Goal: Task Accomplishment & Management: Manage account settings

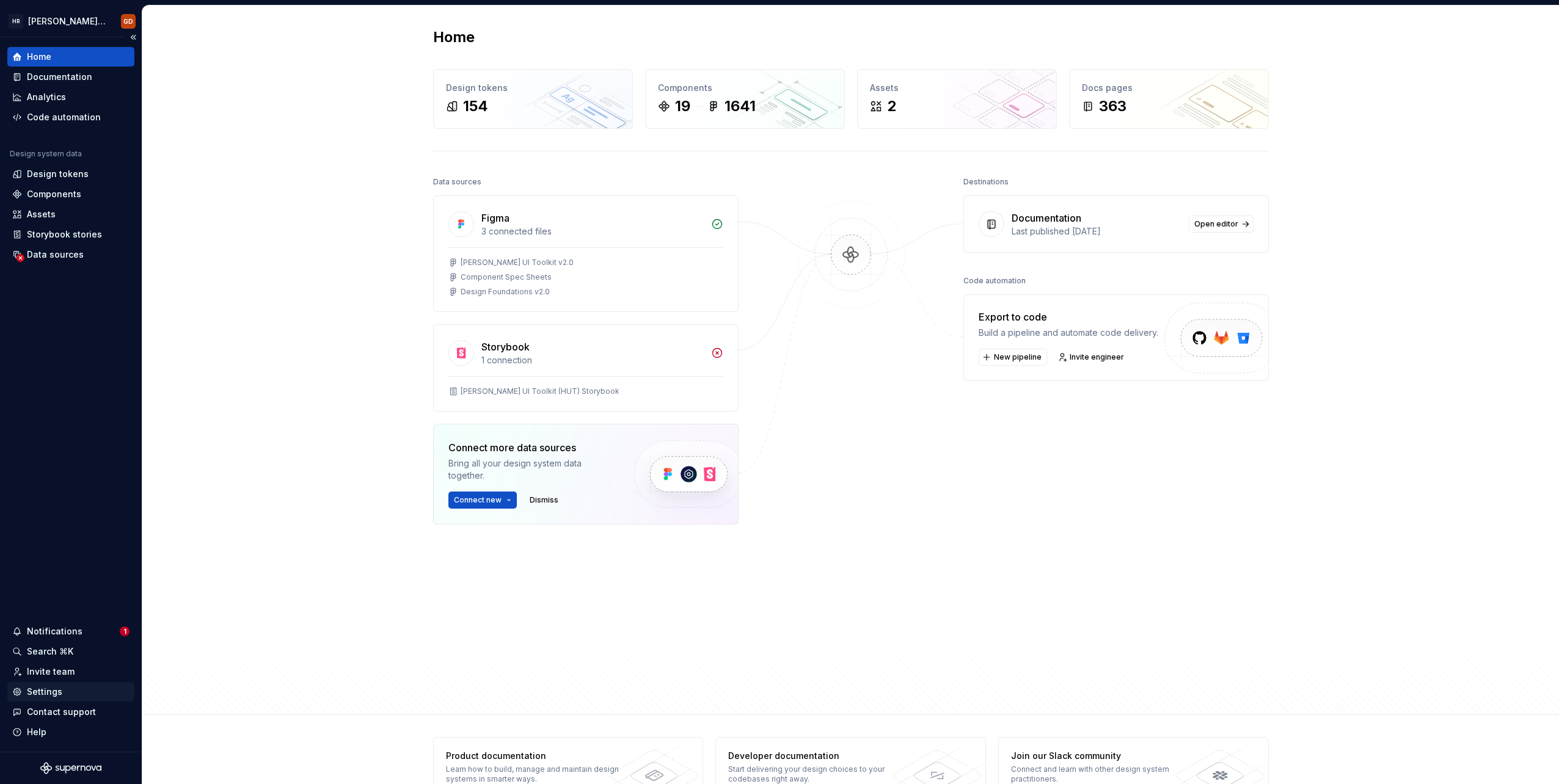
click at [53, 689] on div "Settings" at bounding box center [44, 691] width 36 height 12
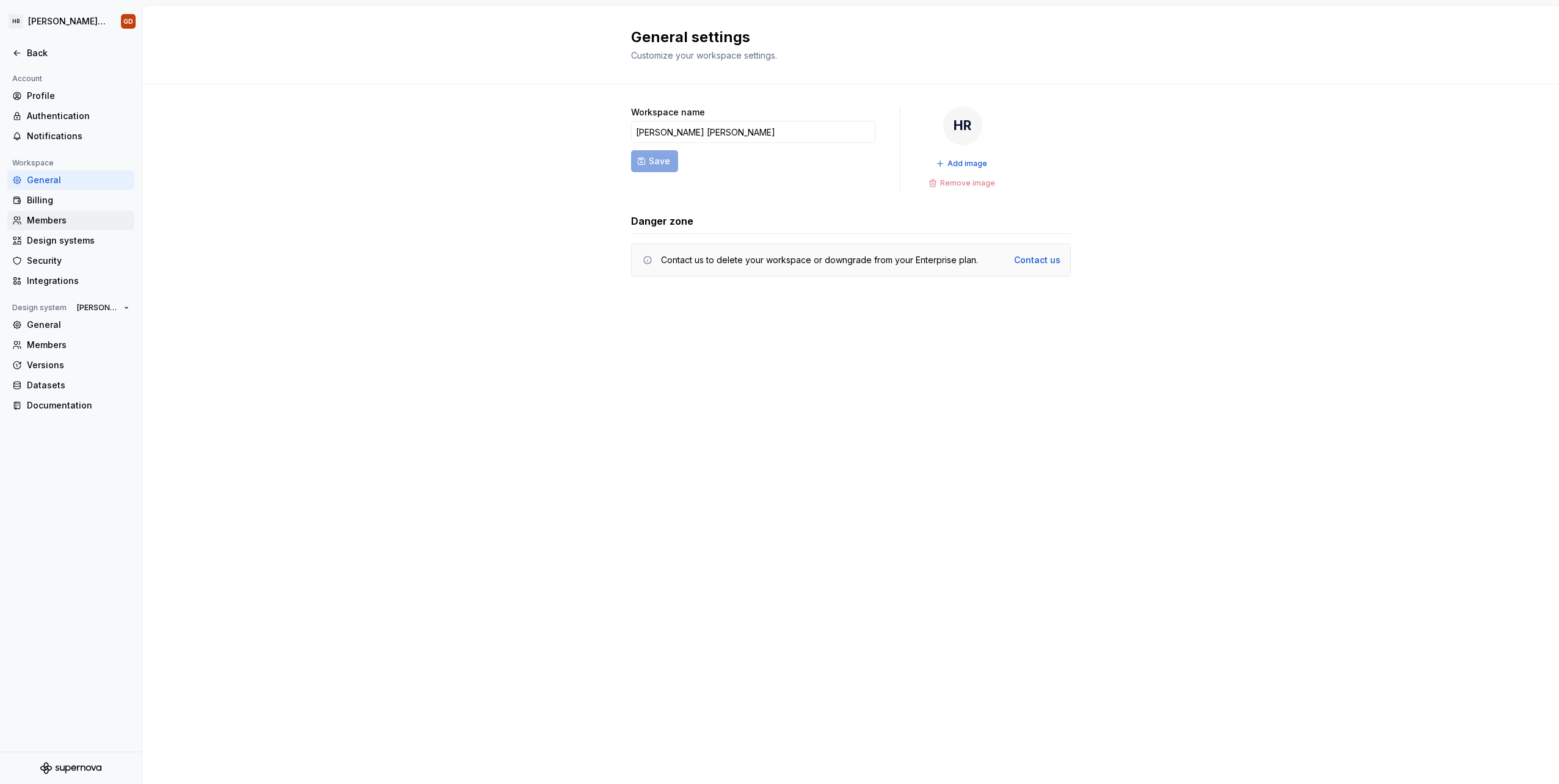
click at [60, 221] on div "Members" at bounding box center [78, 220] width 102 height 12
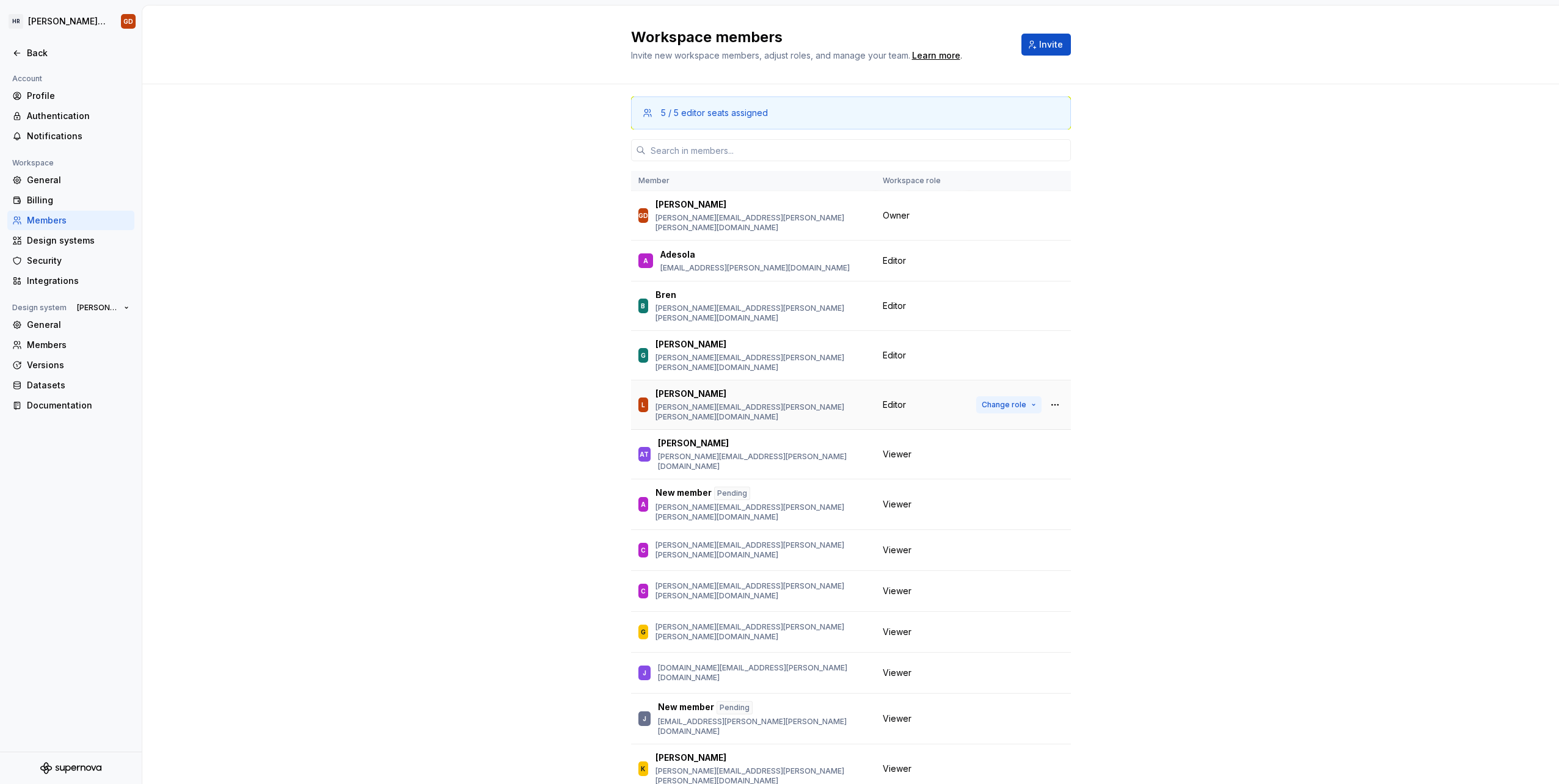
click at [998, 400] on span "Change role" at bounding box center [1004, 405] width 45 height 10
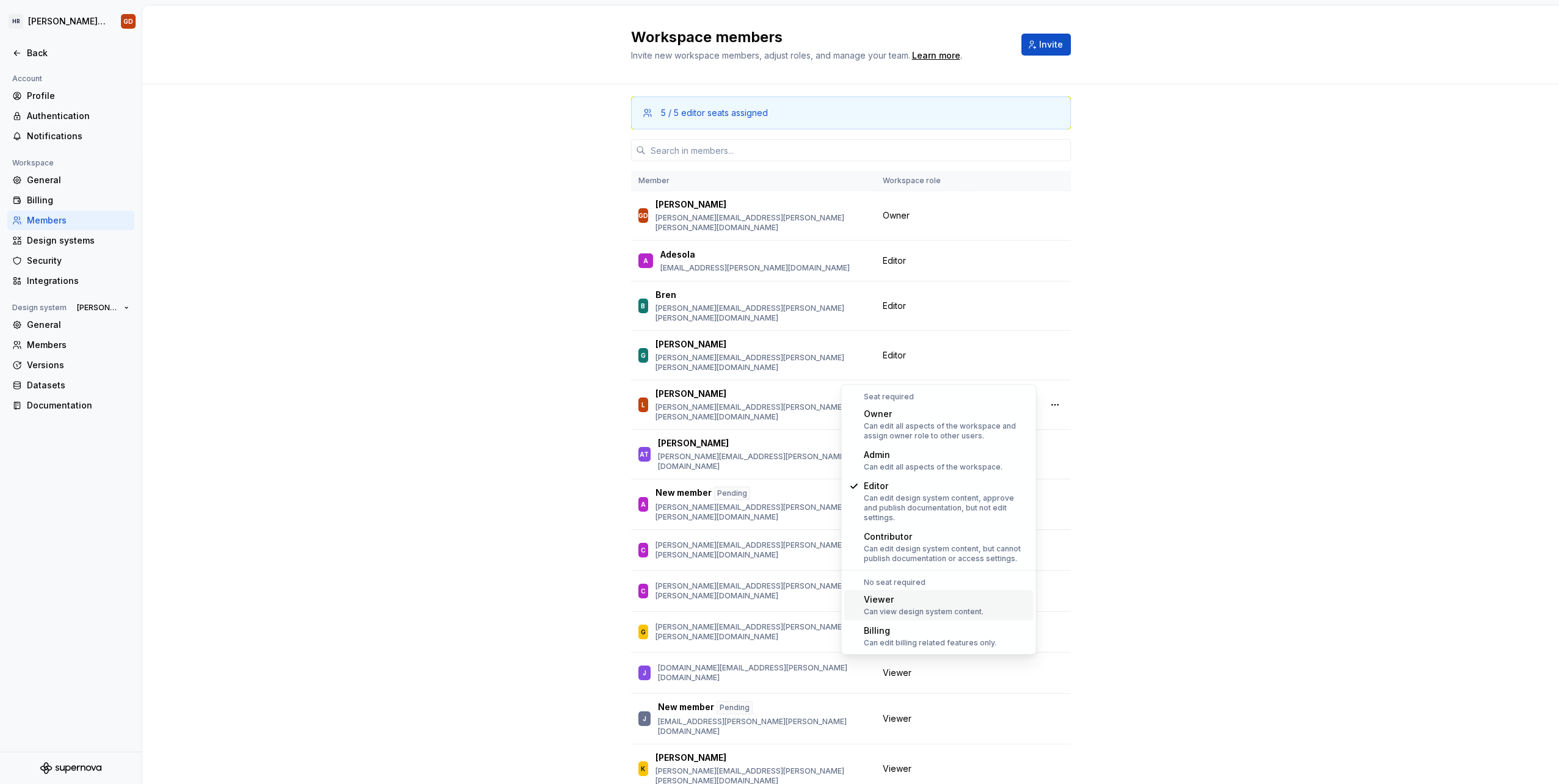
click at [902, 595] on div "Viewer" at bounding box center [923, 599] width 120 height 12
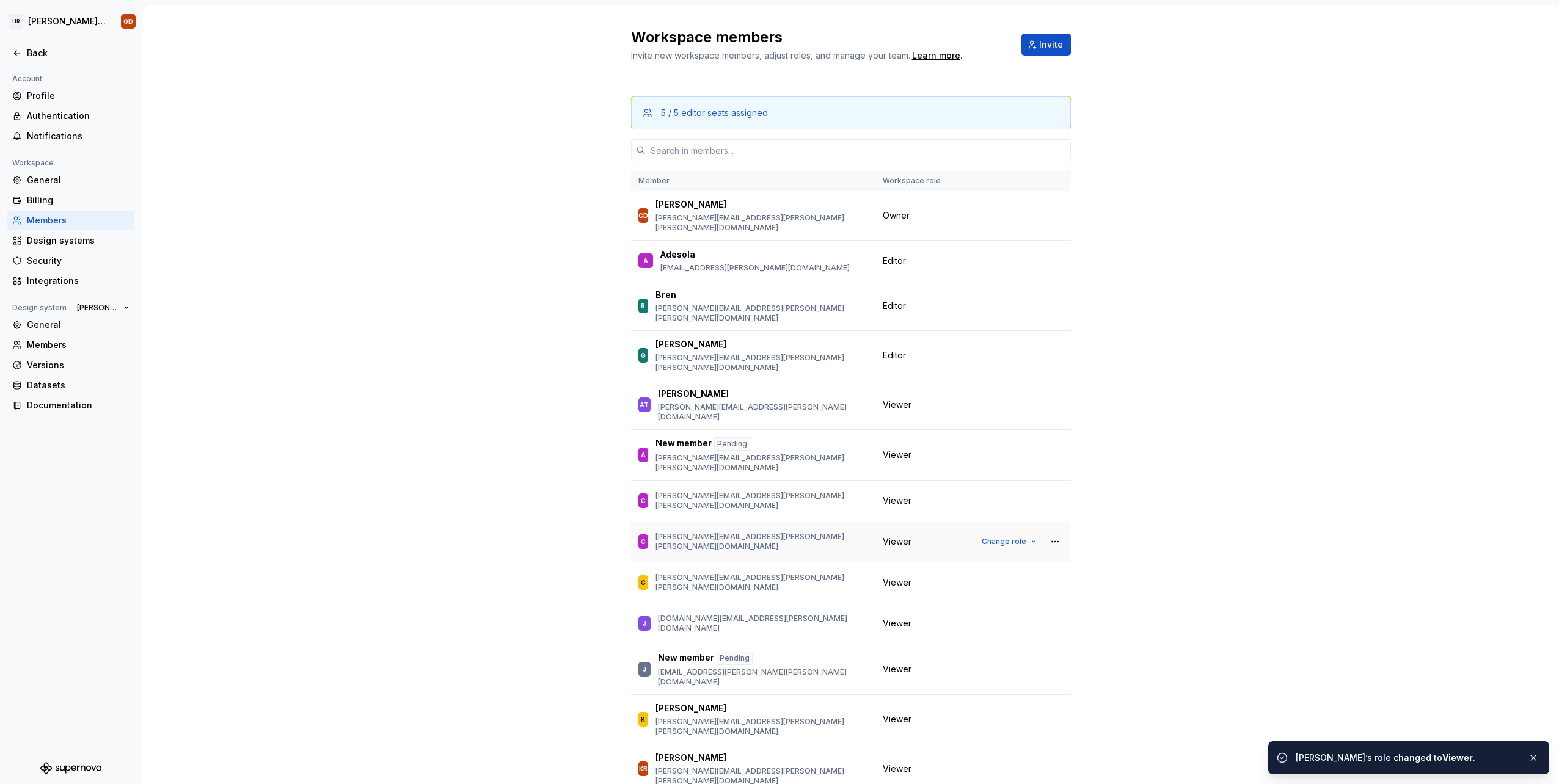
scroll to position [305, 0]
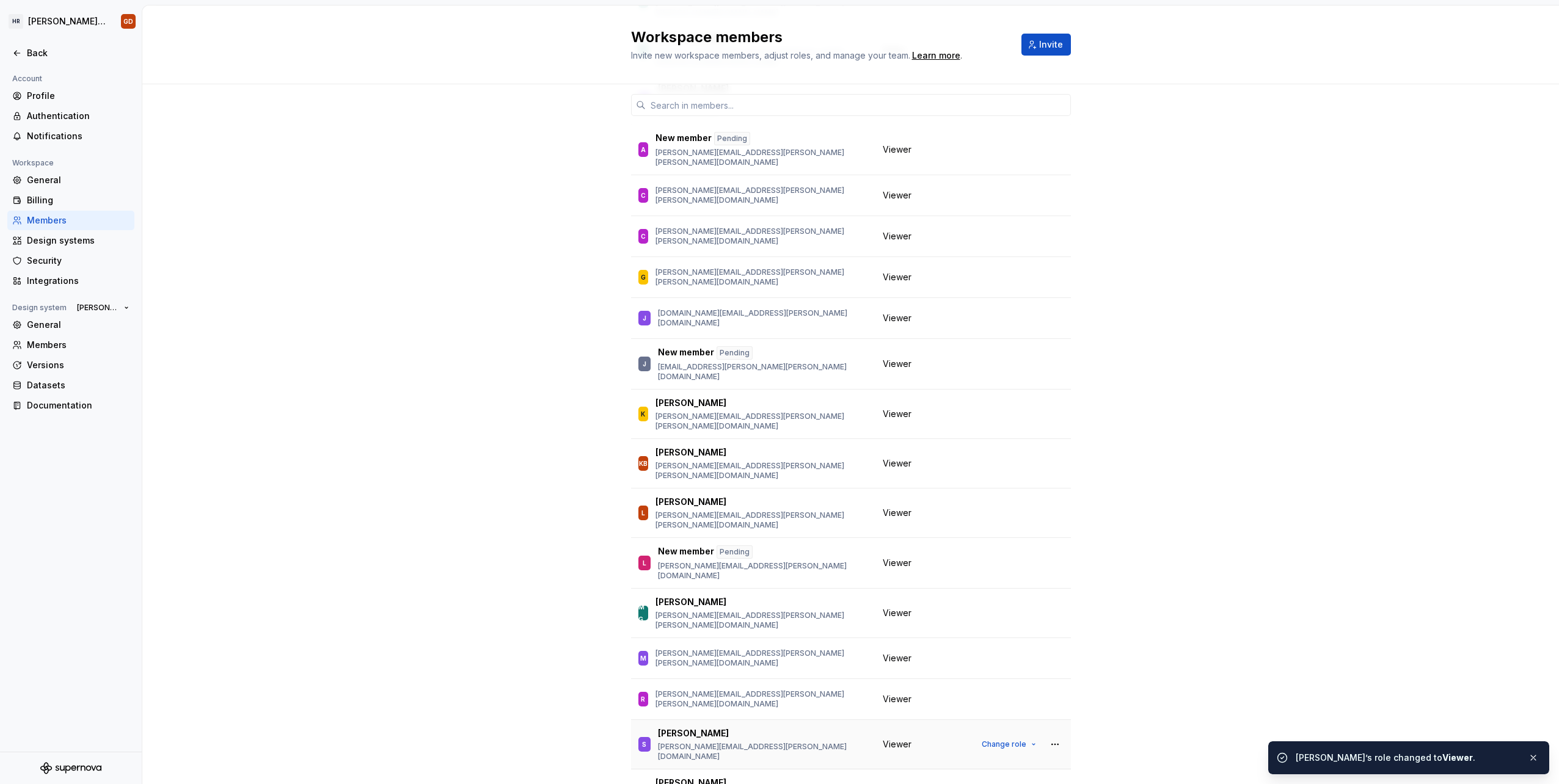
click at [894, 738] on span "Viewer" at bounding box center [897, 744] width 29 height 12
click at [1005, 736] on button "Change role" at bounding box center [1009, 744] width 65 height 17
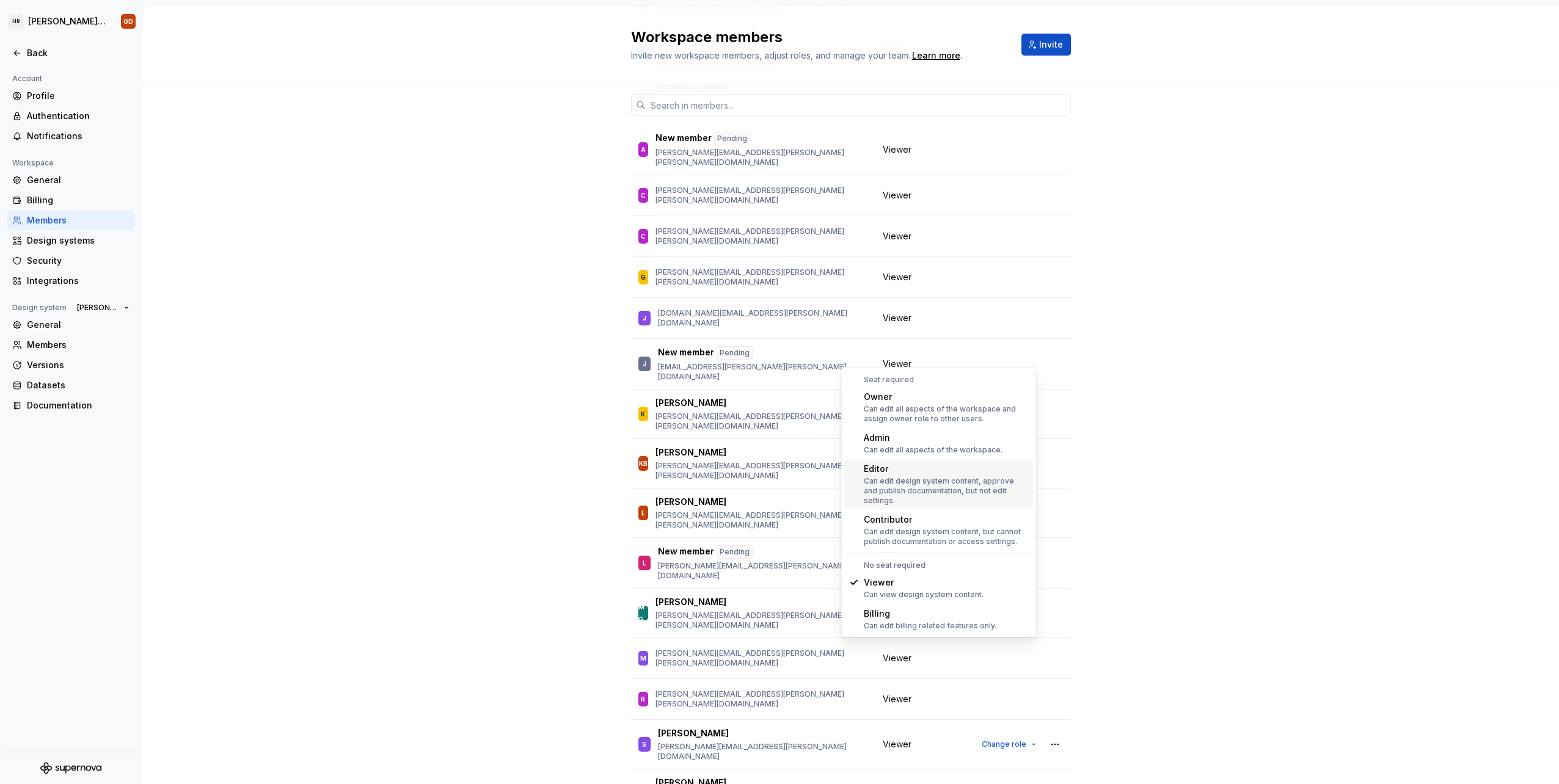
click at [943, 467] on div "Editor" at bounding box center [946, 468] width 165 height 12
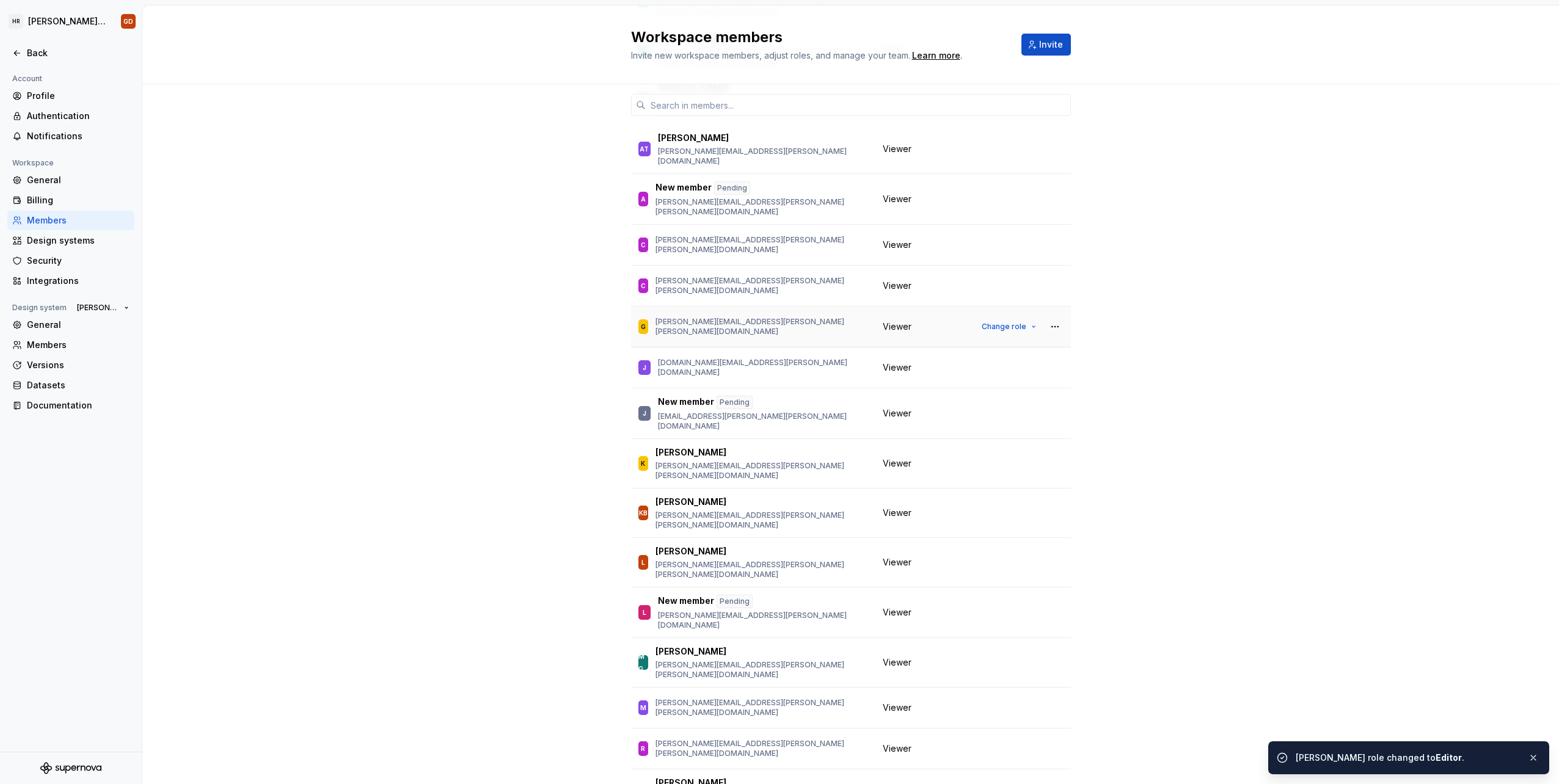
scroll to position [0, 0]
